Goal: Find contact information: Find contact information

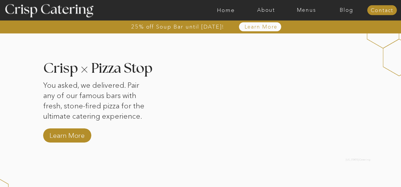
scroll to position [569, 0]
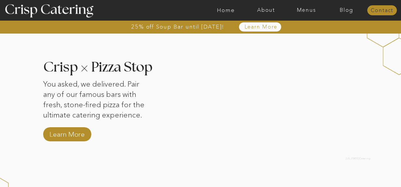
click at [383, 10] on nav "Contact" at bounding box center [383, 11] width 30 height 6
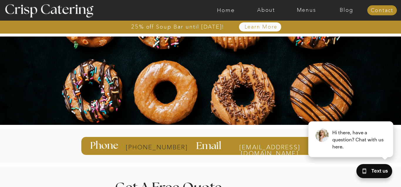
click at [170, 150] on p "[PHONE_NUMBER]" at bounding box center [149, 147] width 47 height 6
drag, startPoint x: 175, startPoint y: 146, endPoint x: 162, endPoint y: 148, distance: 13.1
click at [161, 148] on div at bounding box center [200, 146] width 239 height 18
drag, startPoint x: 174, startPoint y: 147, endPoint x: 151, endPoint y: 149, distance: 22.4
click at [151, 149] on div at bounding box center [200, 146] width 239 height 18
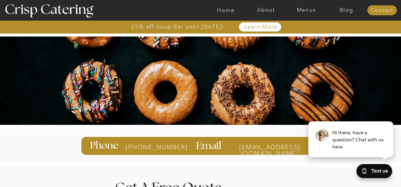
drag, startPoint x: 174, startPoint y: 146, endPoint x: 282, endPoint y: 140, distance: 108.3
click at [282, 140] on div at bounding box center [200, 146] width 239 height 18
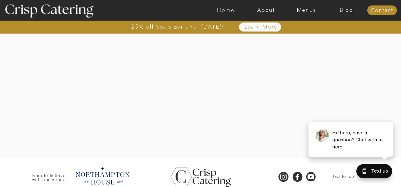
scroll to position [233, 0]
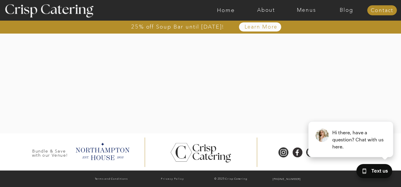
drag, startPoint x: 271, startPoint y: 175, endPoint x: 277, endPoint y: 175, distance: 5.9
click at [301, 178] on p "[PHONE_NUMBER]" at bounding box center [287, 179] width 54 height 6
click at [307, 177] on p "[PHONE_NUMBER]" at bounding box center [287, 179] width 54 height 6
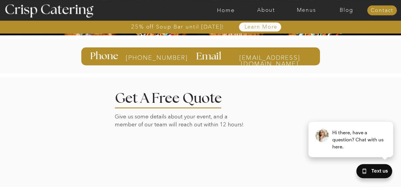
scroll to position [88, 0]
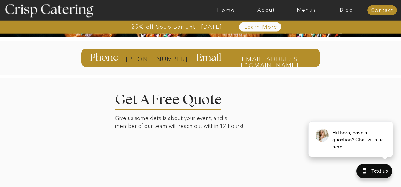
drag, startPoint x: 174, startPoint y: 50, endPoint x: 127, endPoint y: 57, distance: 47.5
click at [127, 57] on div at bounding box center [200, 58] width 239 height 18
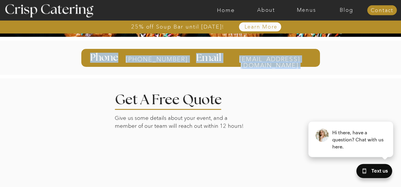
drag, startPoint x: 127, startPoint y: 53, endPoint x: 351, endPoint y: 95, distance: 227.7
click at [320, 67] on div at bounding box center [200, 58] width 239 height 18
copy div "[EMAIL_ADDRESS][DOMAIN_NAME] Email [PHONE_NUMBER] Phone"
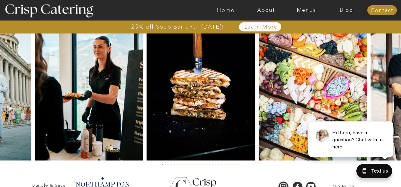
scroll to position [1448, 0]
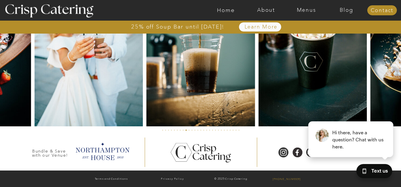
click at [297, 179] on p "[PHONE_NUMBER]" at bounding box center [287, 179] width 54 height 6
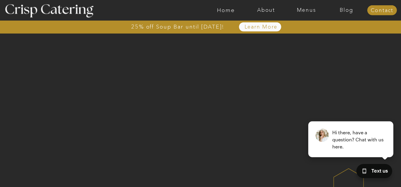
scroll to position [0, 0]
